Goal: Task Accomplishment & Management: Use online tool/utility

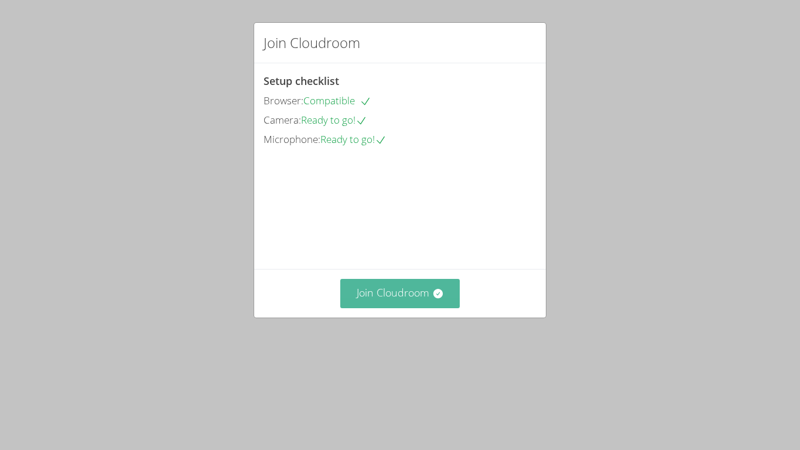
click at [428, 308] on button "Join Cloudroom" at bounding box center [400, 293] width 120 height 29
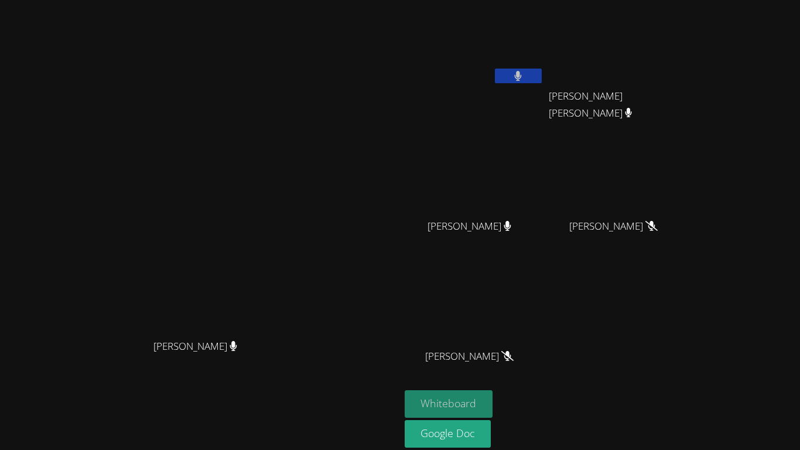
click at [493, 369] on button "Whiteboard" at bounding box center [449, 404] width 88 height 28
click at [542, 83] on button at bounding box center [518, 76] width 47 height 15
click at [522, 74] on icon at bounding box center [518, 76] width 7 height 10
click at [396, 16] on div "[PERSON_NAME] [PERSON_NAME]" at bounding box center [200, 247] width 391 height 485
click at [288, 229] on video at bounding box center [200, 224] width 176 height 220
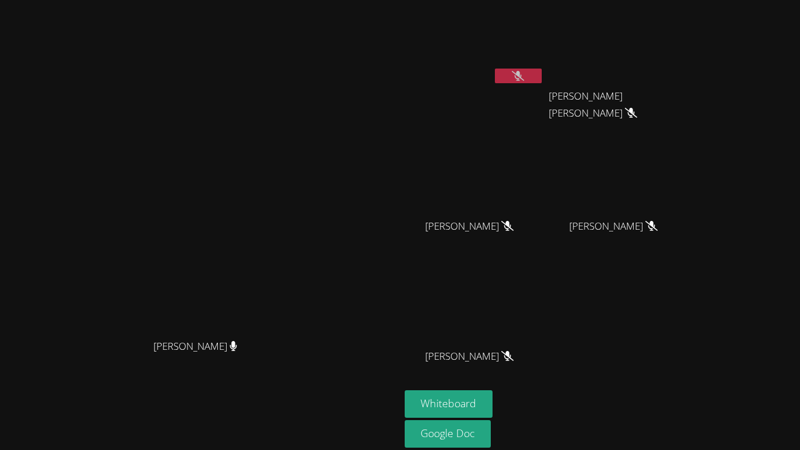
click at [542, 83] on button at bounding box center [518, 76] width 47 height 15
click at [522, 73] on icon at bounding box center [518, 76] width 7 height 10
click at [192, 333] on video at bounding box center [200, 224] width 176 height 220
click at [615, 284] on div "[PERSON_NAME] [PERSON_NAME] [PERSON_NAME] [PERSON_NAME] [PERSON_NAME] [PERSON_N…" at bounding box center [547, 198] width 284 height 386
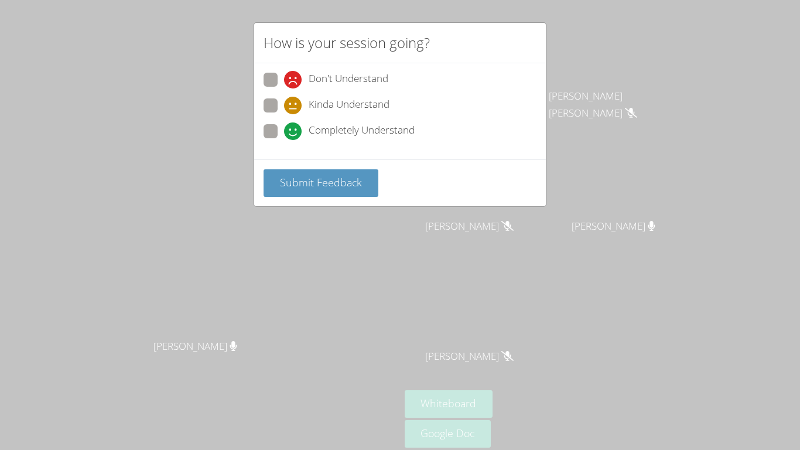
click at [312, 112] on span "Kinda Understand" at bounding box center [349, 106] width 81 height 18
click at [294, 108] on input "Kinda Understand" at bounding box center [289, 103] width 10 height 10
radio input "true"
click at [303, 110] on div "Kinda Understand" at bounding box center [336, 106] width 105 height 18
click at [294, 108] on input "Kinda Understand" at bounding box center [289, 103] width 10 height 10
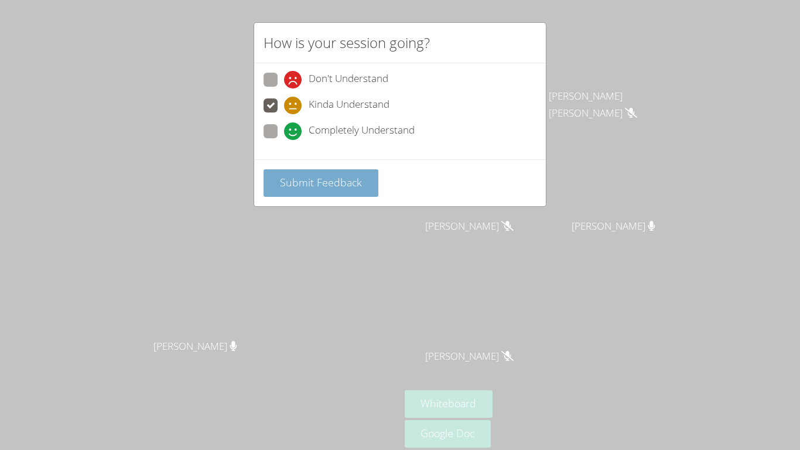
click at [334, 178] on span "Submit Feedback" at bounding box center [321, 182] width 82 height 14
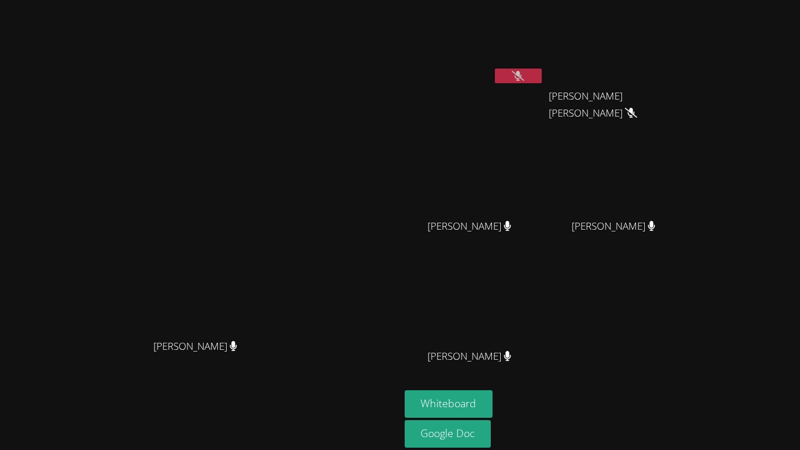
click at [542, 74] on button at bounding box center [518, 76] width 47 height 15
click at [542, 75] on button at bounding box center [518, 76] width 47 height 15
click at [357, 13] on div "[PERSON_NAME] [PERSON_NAME]" at bounding box center [200, 247] width 391 height 485
click at [524, 73] on icon at bounding box center [518, 76] width 12 height 10
